Goal: Task Accomplishment & Management: Complete application form

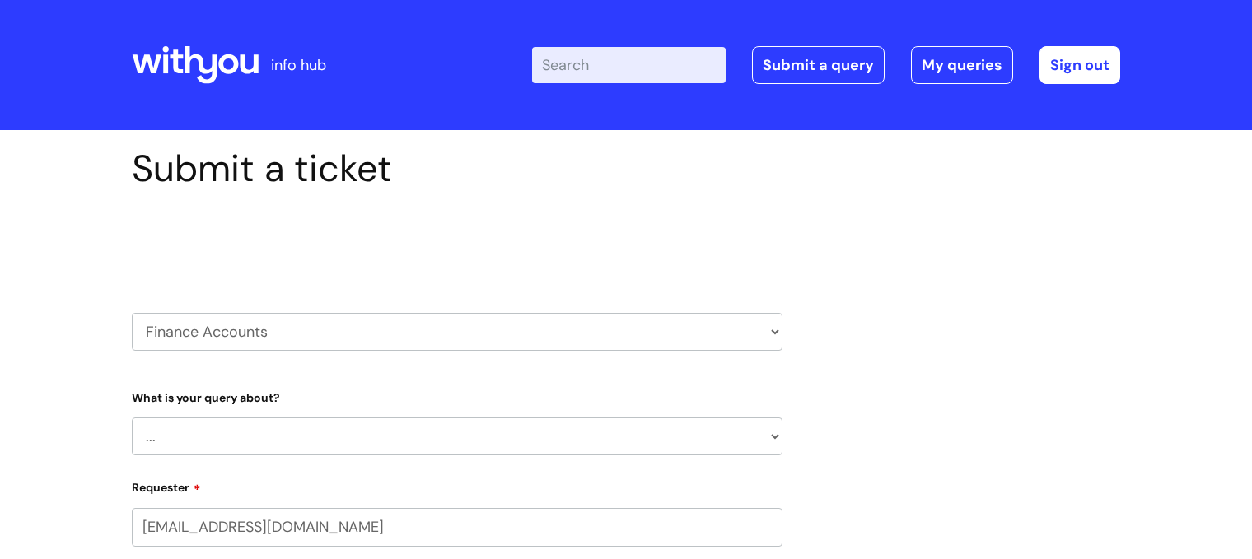
click at [494, 329] on select "HR / People IT and Support Clinical Drug Alerts Finance Accounts Data Support T…" at bounding box center [457, 332] width 651 height 38
select select "it_and_support"
click at [132, 313] on select "HR / People IT and Support Clinical Drug Alerts Finance Accounts Data Support T…" at bounding box center [457, 332] width 651 height 38
click at [227, 435] on input "Requester" at bounding box center [457, 438] width 651 height 38
type input "[EMAIL_ADDRESS][DOMAIN_NAME]"
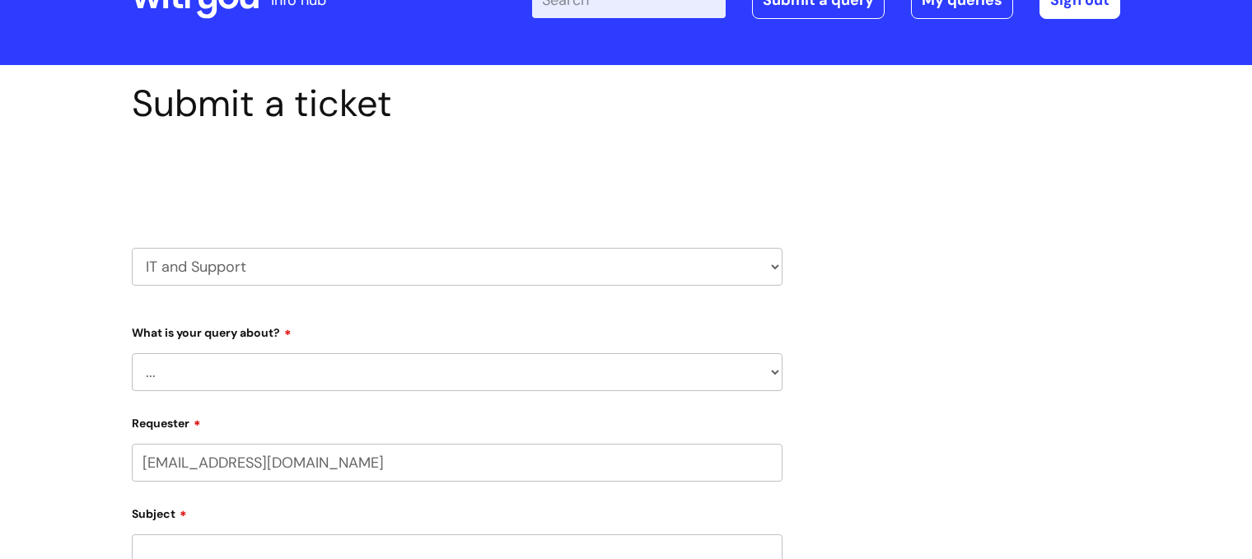
scroll to position [66, 0]
click at [237, 381] on select "... Mobile Phone Reset & MFA Accounts, Starters and Leavers IT Hardware issue I…" at bounding box center [457, 372] width 651 height 38
